Goal: Task Accomplishment & Management: Manage account settings

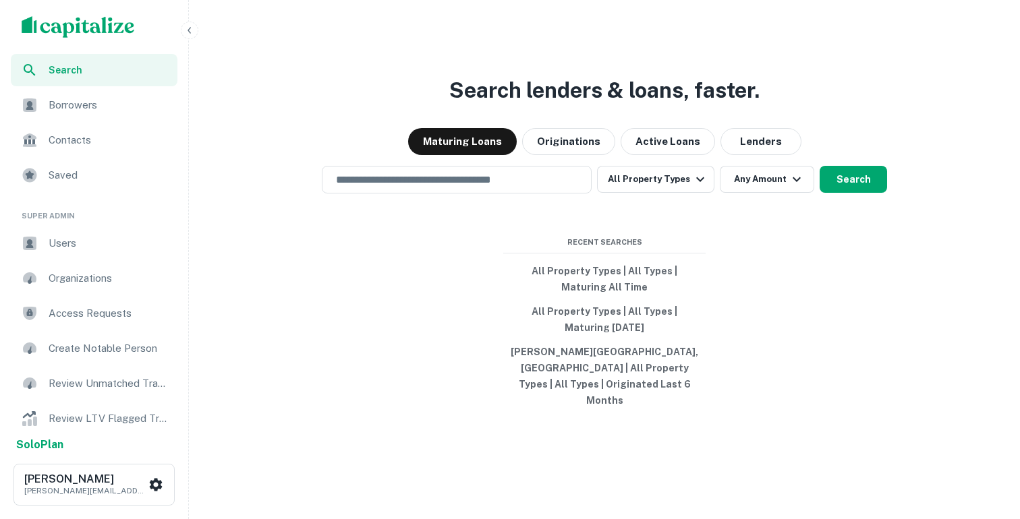
click at [68, 107] on span "Borrowers" at bounding box center [109, 105] width 121 height 16
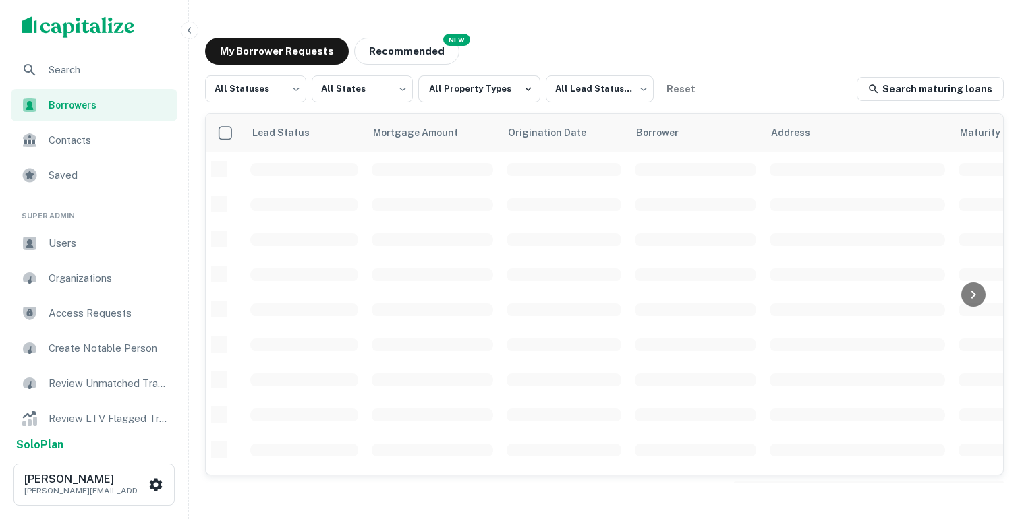
click at [185, 27] on icon "button" at bounding box center [189, 30] width 11 height 11
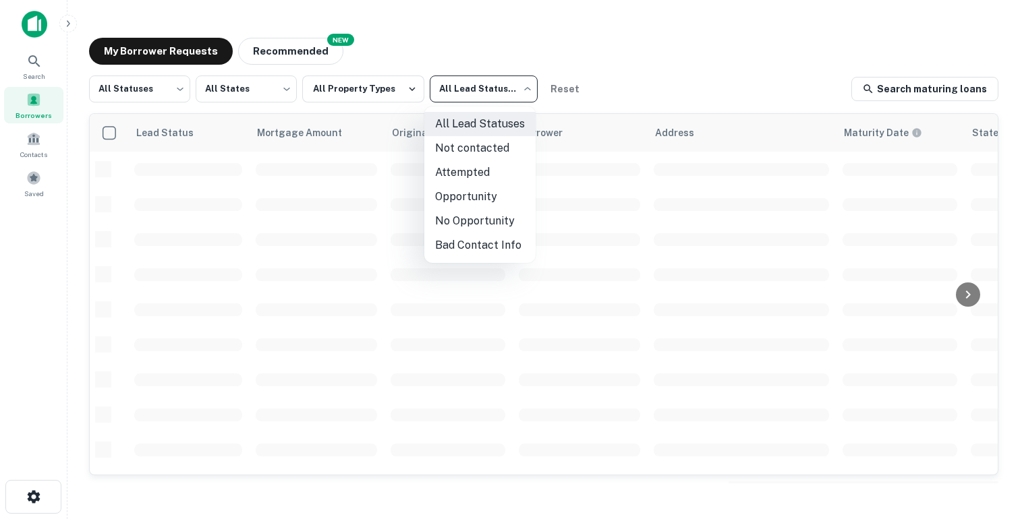
click at [494, 88] on body "Search Borrowers Contacts Saved My Borrower Requests NEW Recommended All Status…" at bounding box center [510, 259] width 1020 height 519
click at [468, 198] on li "Opportunity" at bounding box center [479, 197] width 111 height 24
type input "**********"
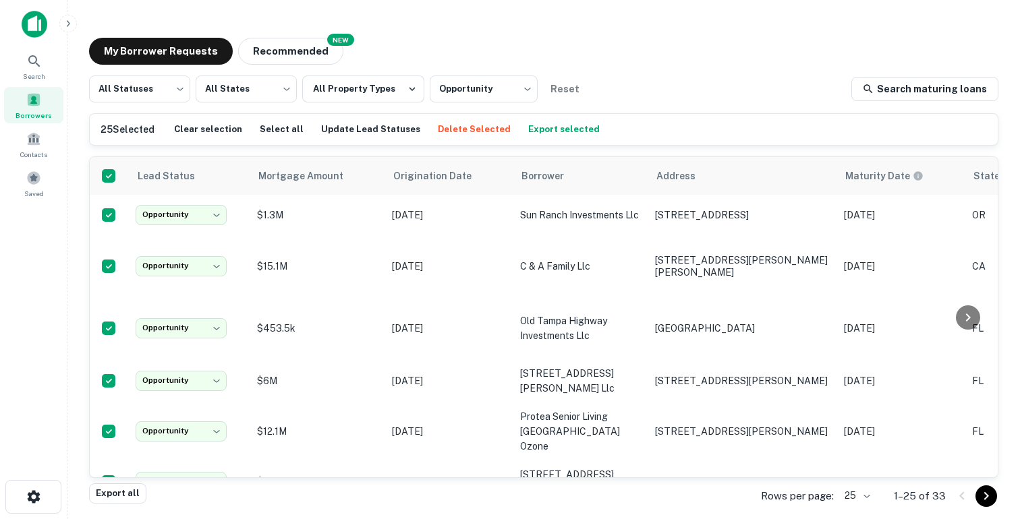
click at [525, 133] on button "Export selected" at bounding box center [564, 129] width 78 height 20
